Goal: Task Accomplishment & Management: Use online tool/utility

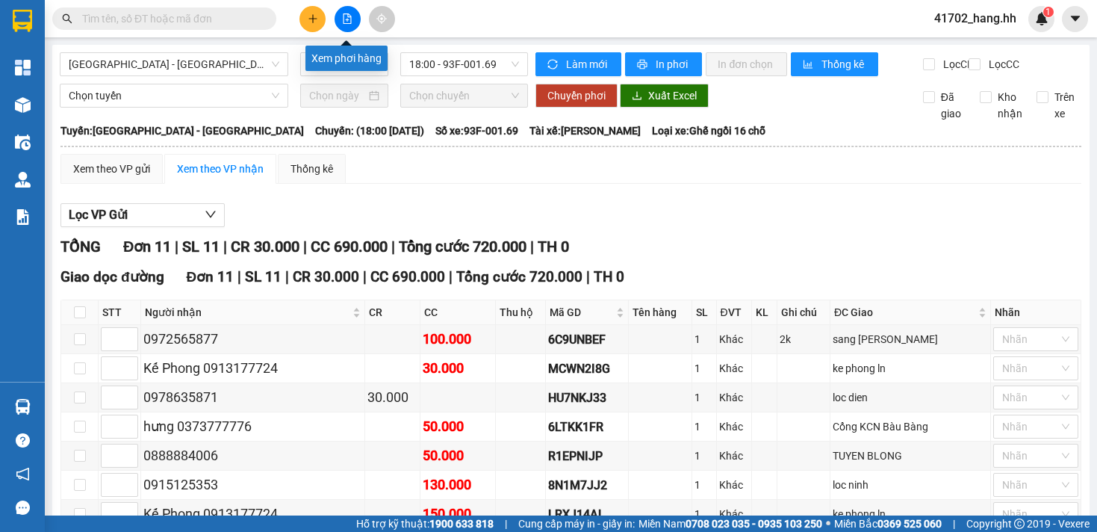
click at [344, 8] on button at bounding box center [347, 19] width 26 height 26
click at [346, 28] on button at bounding box center [347, 19] width 26 height 26
click at [348, 25] on button at bounding box center [347, 19] width 26 height 26
click at [346, 17] on icon "file-add" at bounding box center [347, 18] width 10 height 10
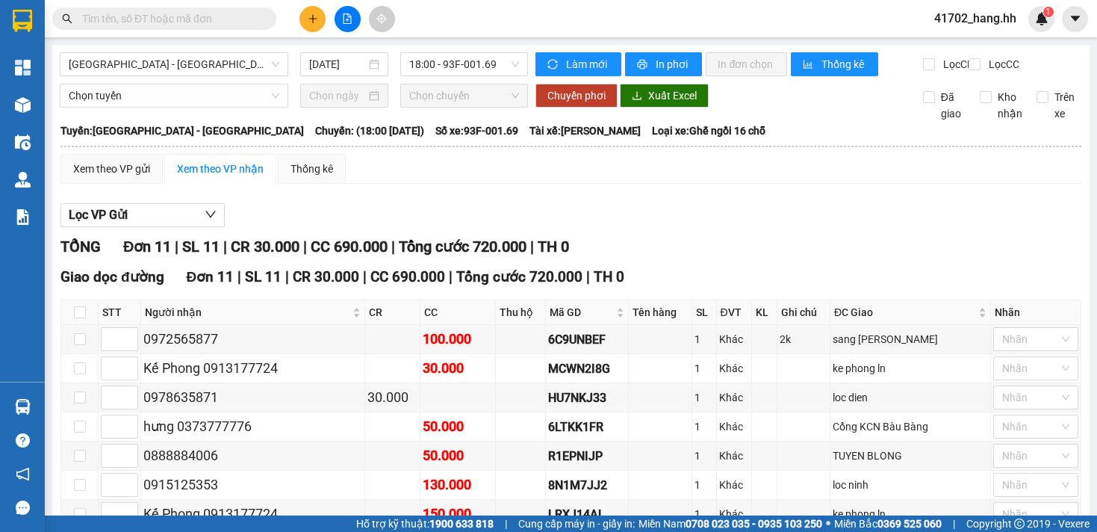
click at [346, 21] on icon "file-add" at bounding box center [347, 18] width 10 height 10
click at [346, 24] on button at bounding box center [347, 19] width 26 height 26
